Goal: Check status: Check status

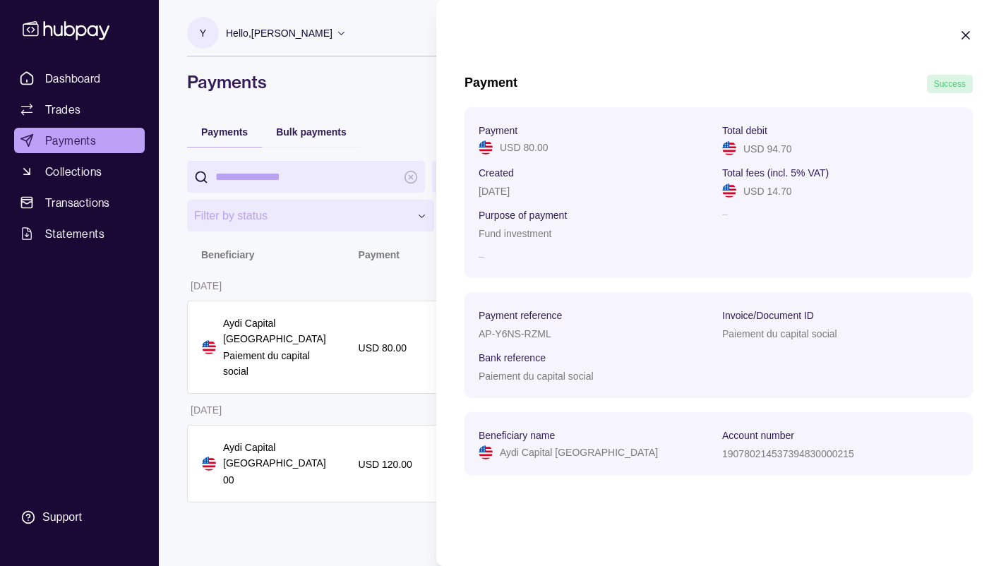
click at [965, 37] on icon "button" at bounding box center [966, 35] width 14 height 14
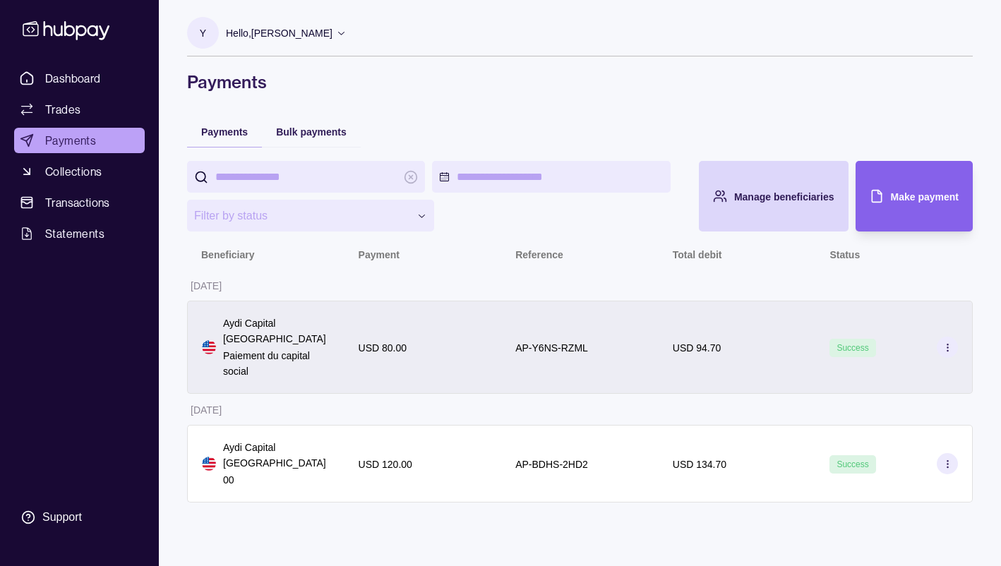
click at [948, 342] on icon at bounding box center [947, 347] width 11 height 11
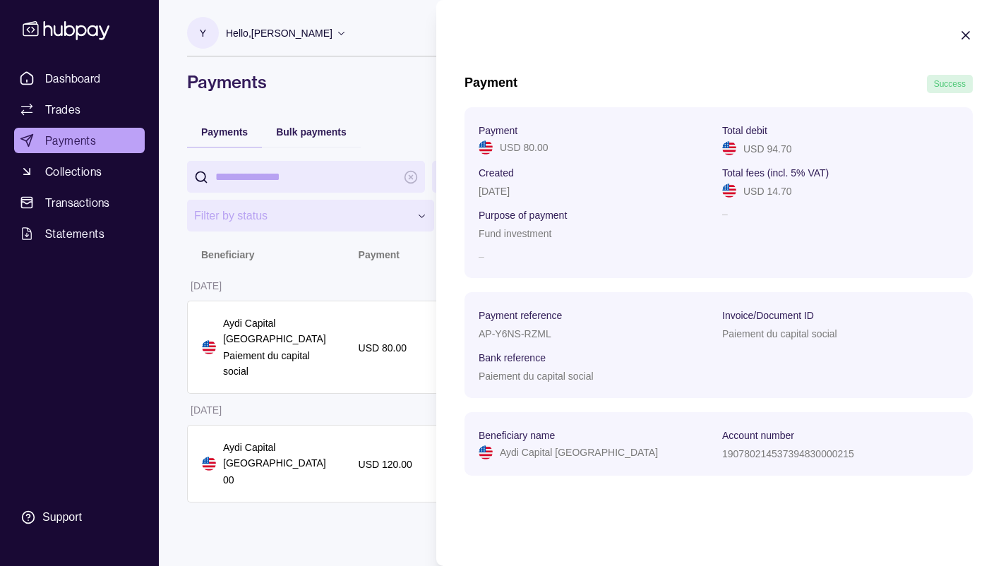
click at [344, 553] on html "**********" at bounding box center [500, 283] width 1001 height 566
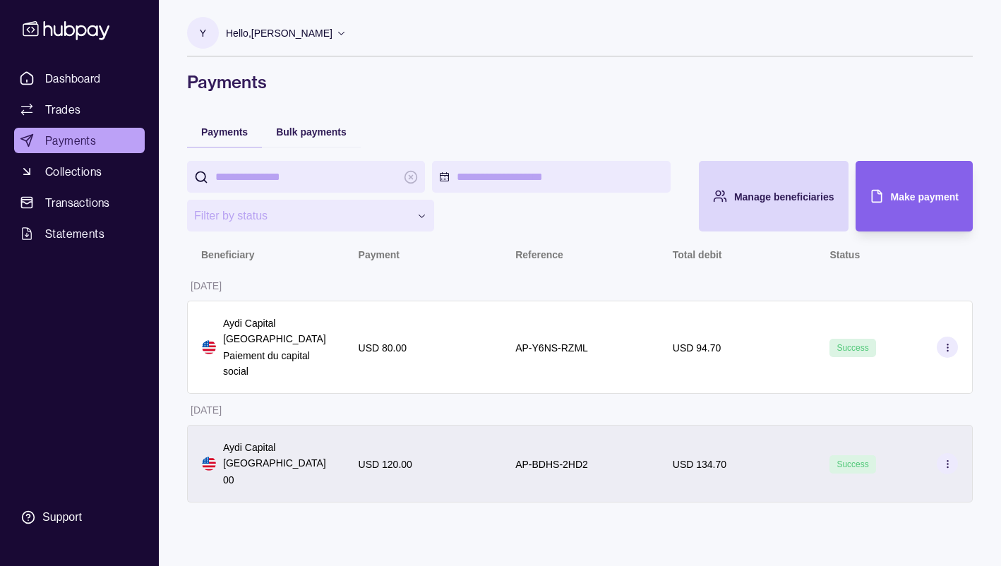
click at [881, 426] on div "Success" at bounding box center [893, 464] width 157 height 78
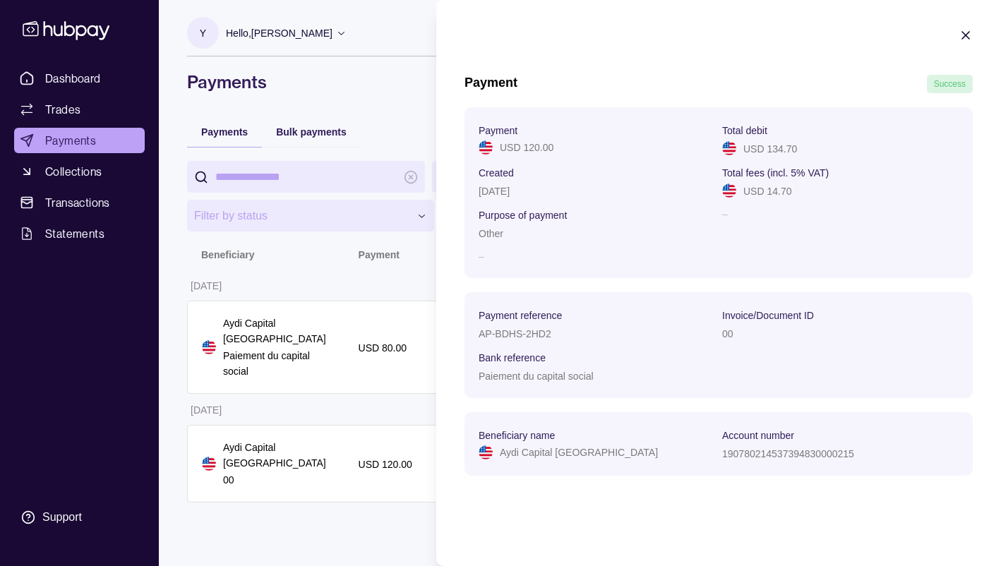
click at [962, 30] on icon "button" at bounding box center [966, 35] width 14 height 14
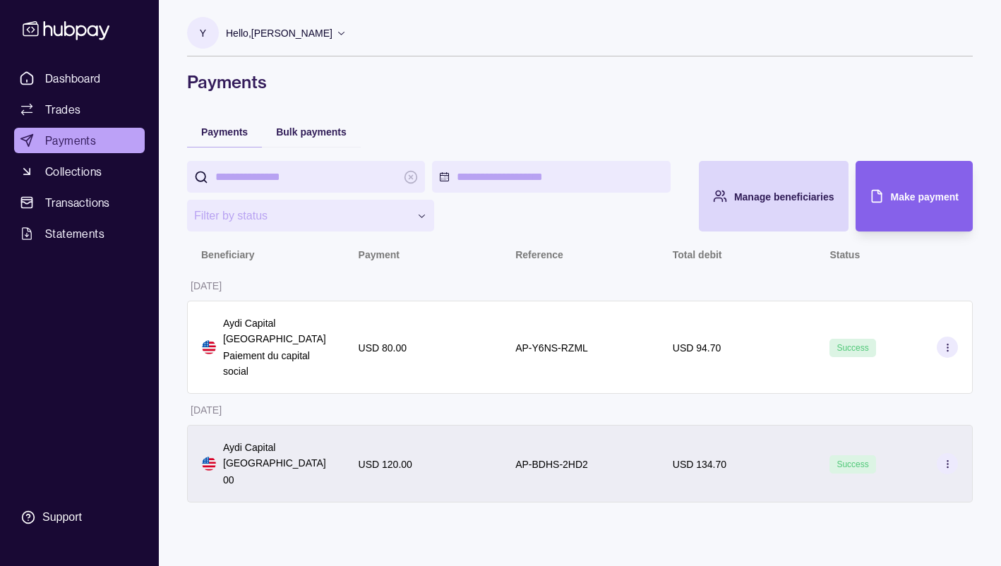
click at [954, 453] on section at bounding box center [947, 463] width 21 height 21
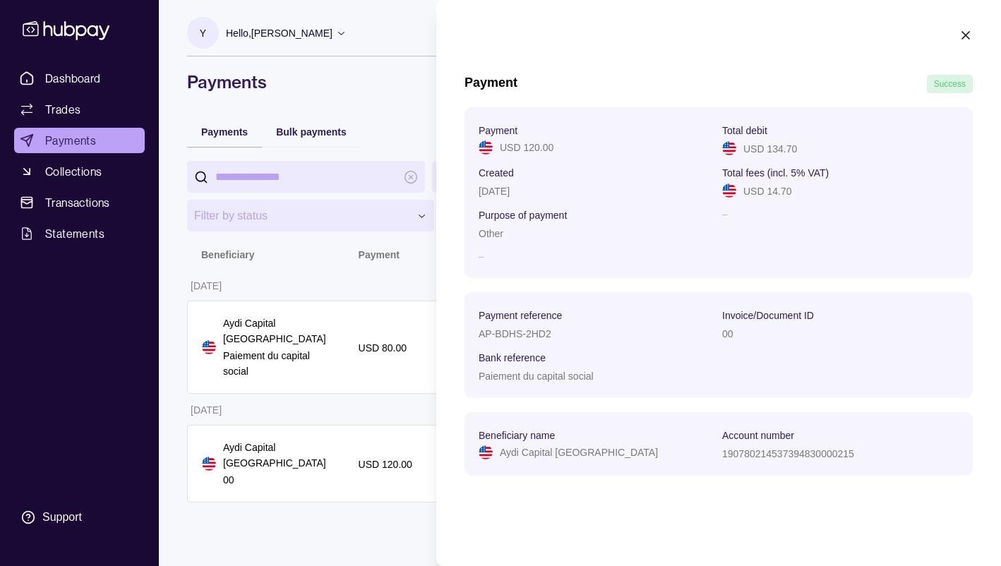
click at [946, 70] on section "Payment Success Payment USD 120.00 Total debit USD 134.70 Created [DATE] Total …" at bounding box center [718, 259] width 565 height 518
click at [964, 39] on icon "button" at bounding box center [966, 35] width 14 height 14
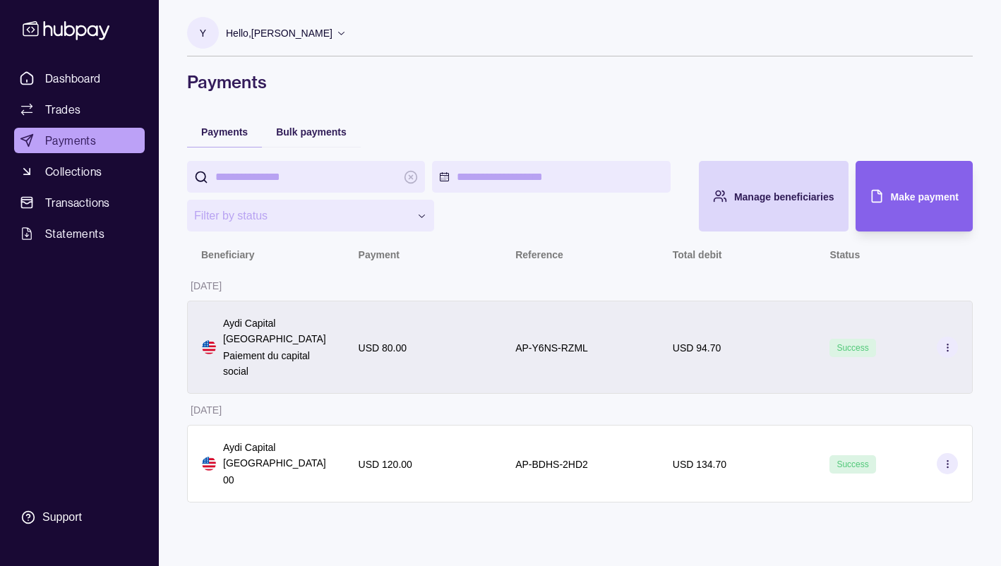
click at [950, 342] on icon at bounding box center [947, 347] width 11 height 11
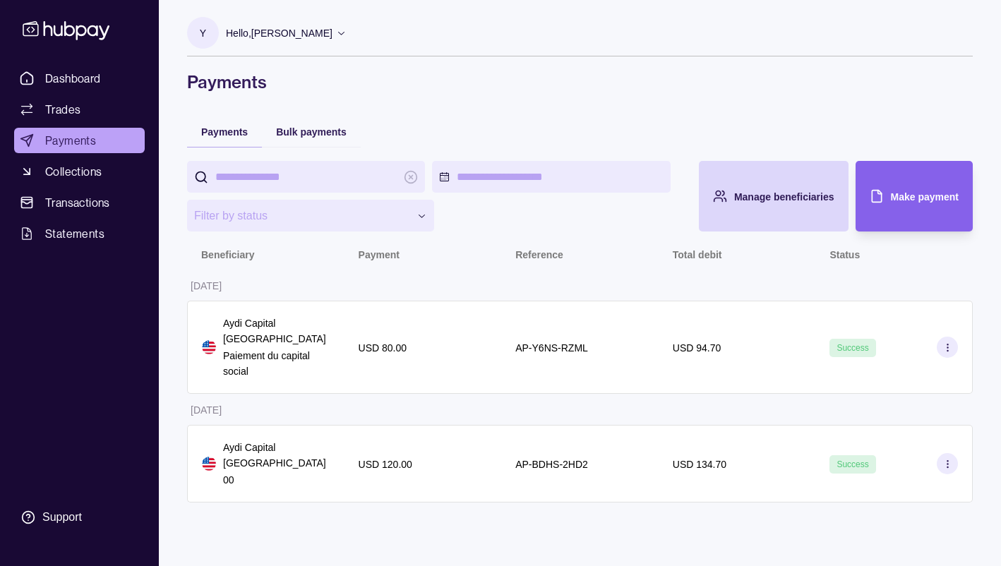
click at [361, 496] on html "**********" at bounding box center [500, 283] width 1001 height 566
click at [73, 78] on span "Dashboard" at bounding box center [73, 78] width 56 height 17
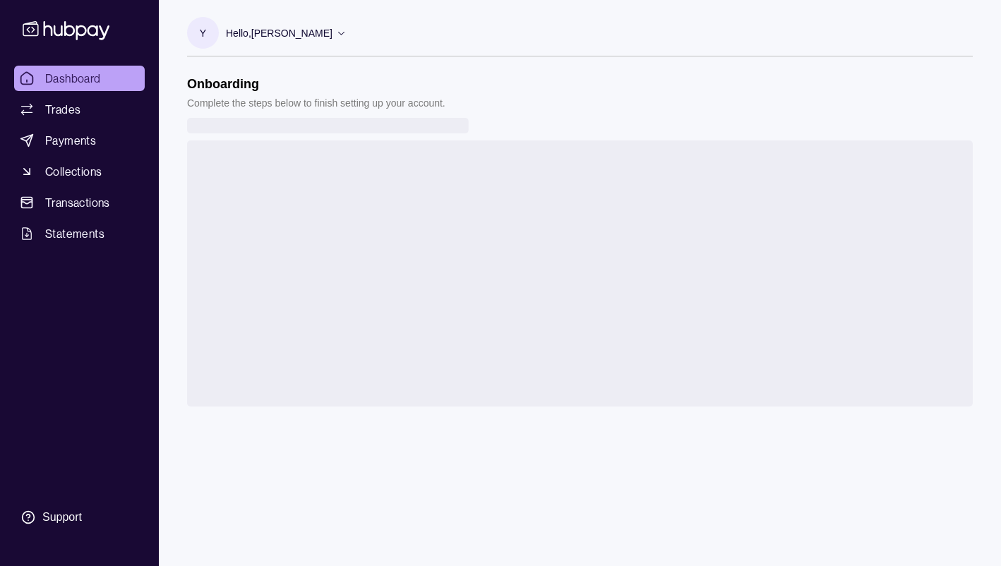
click at [54, 28] on icon at bounding box center [66, 30] width 87 height 19
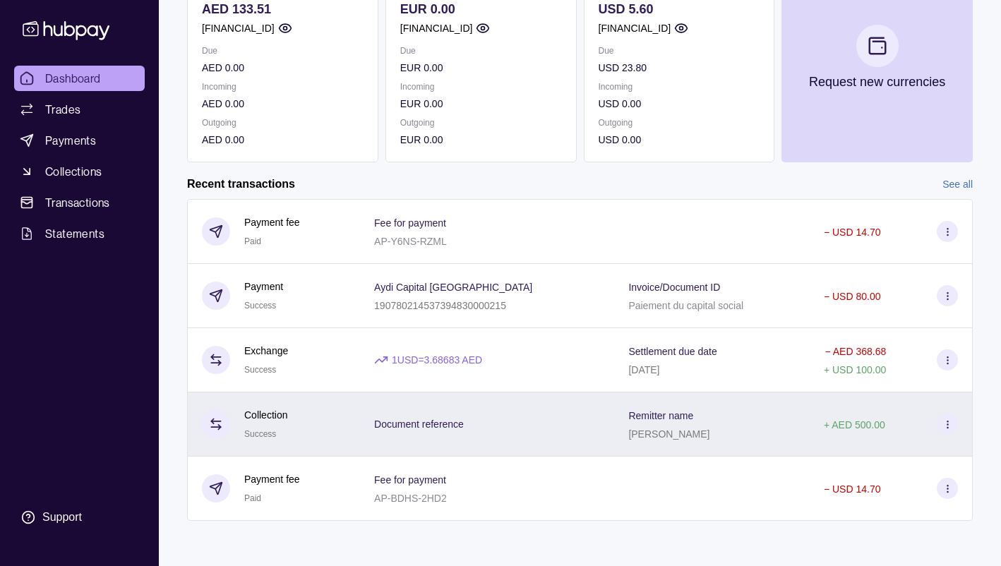
scroll to position [243, 0]
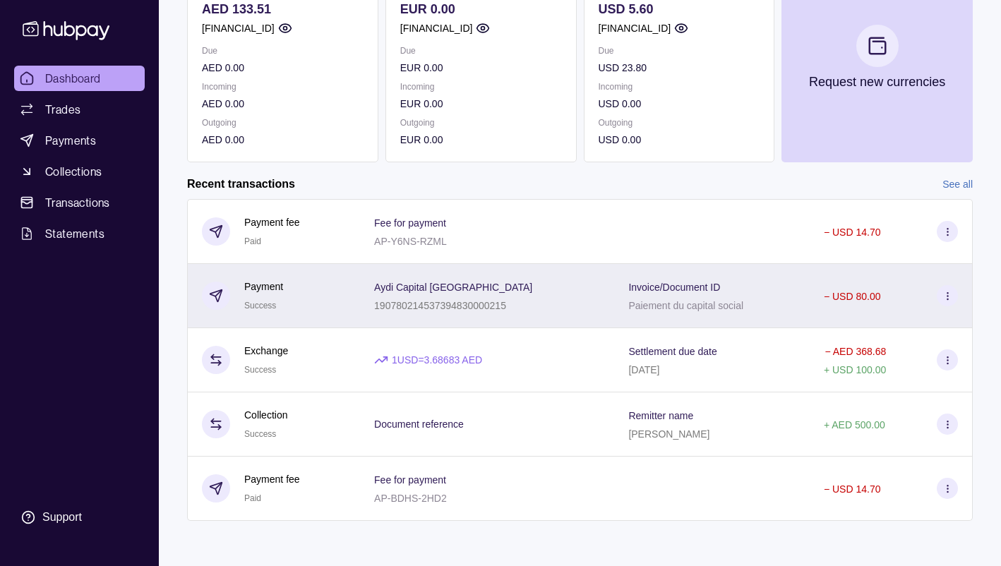
click at [950, 297] on icon at bounding box center [947, 296] width 11 height 11
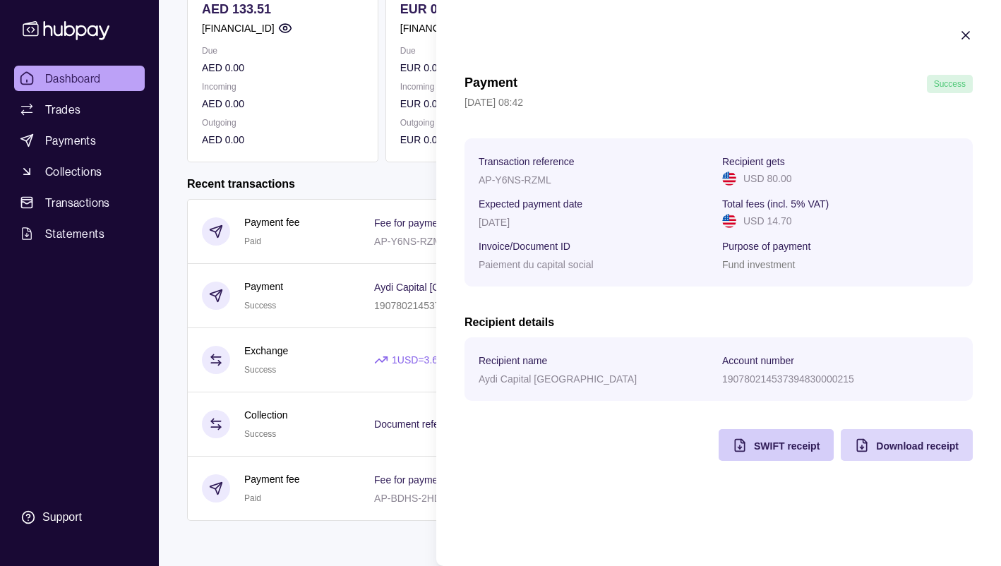
click at [772, 447] on span "SWIFT receipt" at bounding box center [787, 446] width 66 height 11
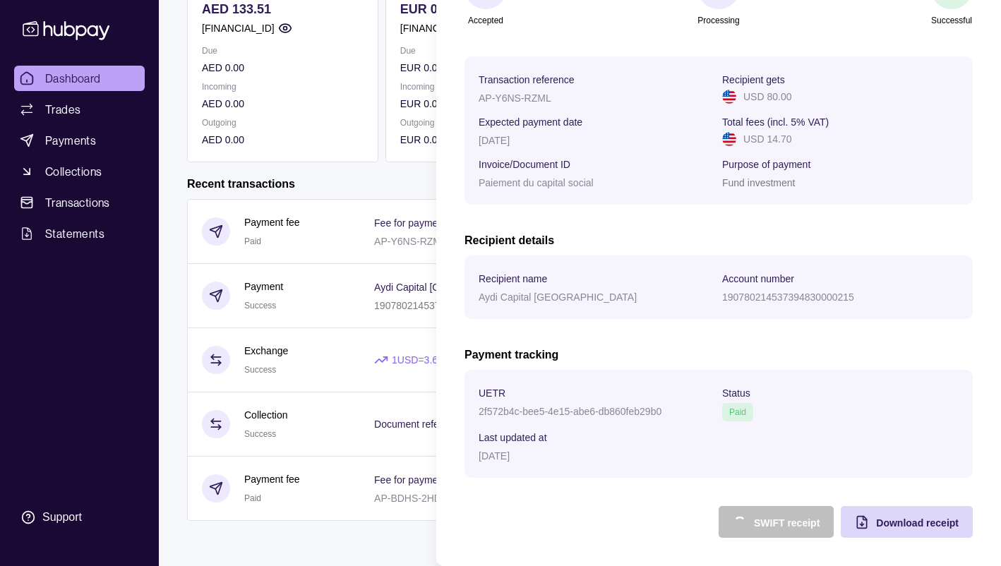
scroll to position [172, 0]
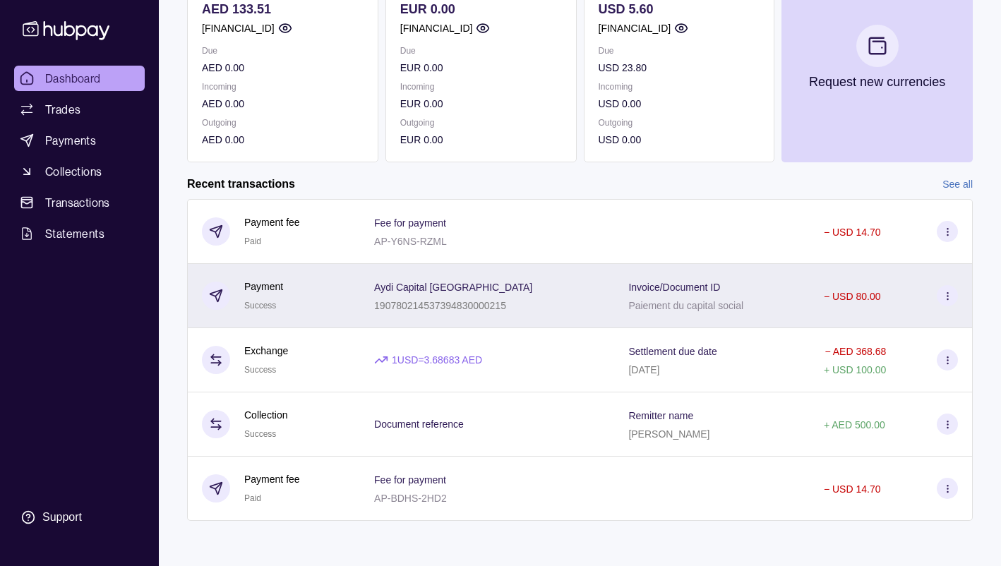
click at [189, 289] on html "Dashboard Trades Payments Collections Transactions Statements Support Y Hello, …" at bounding box center [500, 161] width 1001 height 809
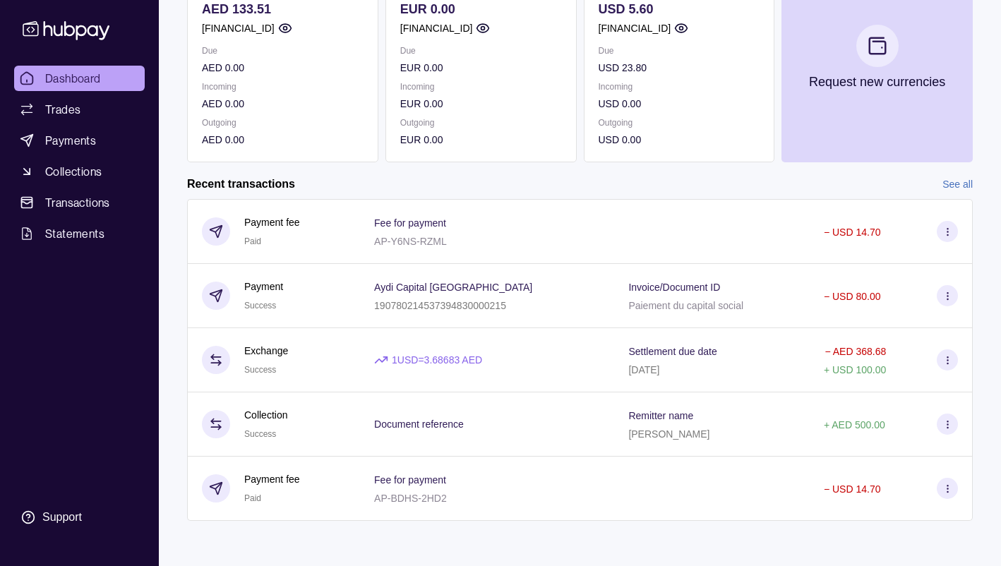
click at [532, 543] on section "Your trial ends [DATE] Your subscription will renew automatically on [DATE] Add…" at bounding box center [580, 191] width 842 height 716
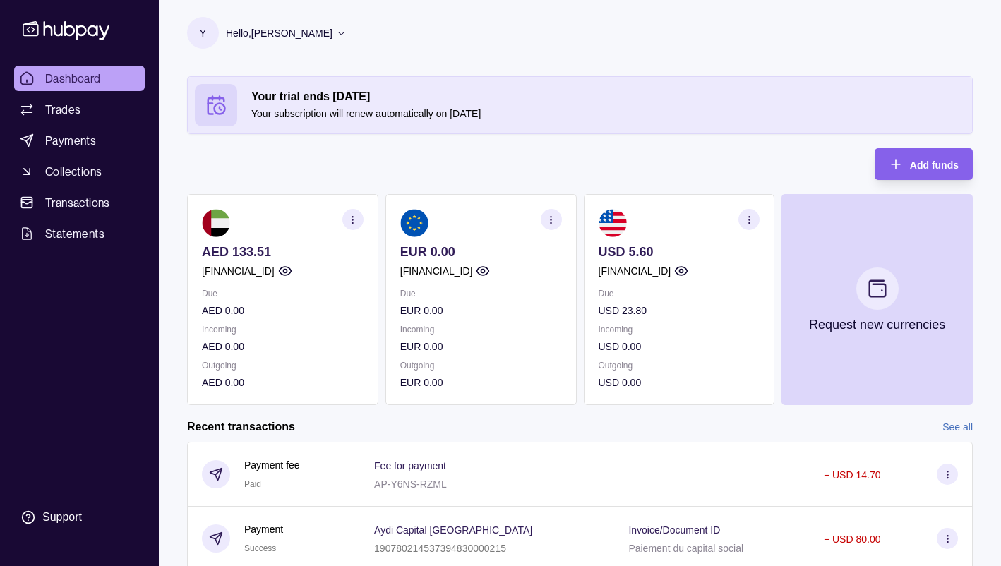
scroll to position [0, 0]
